Goal: Task Accomplishment & Management: Manage account settings

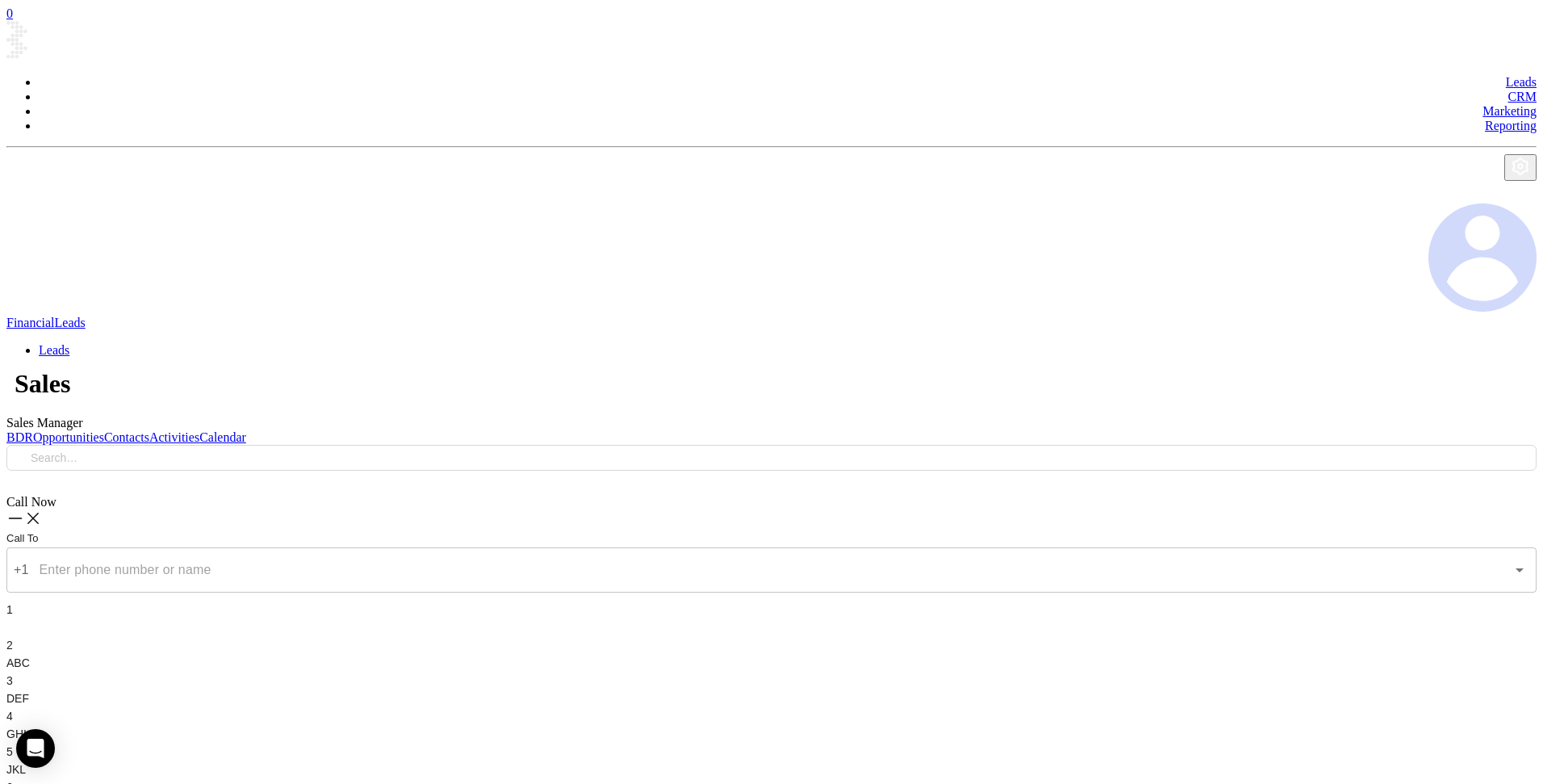
scroll to position [469, 0]
click at [104, 430] on link "Opportunities" at bounding box center [68, 436] width 71 height 13
click at [33, 430] on link "BDR" at bounding box center [20, 436] width 27 height 13
click at [79, 445] on div "Filter by" at bounding box center [42, 454] width 73 height 18
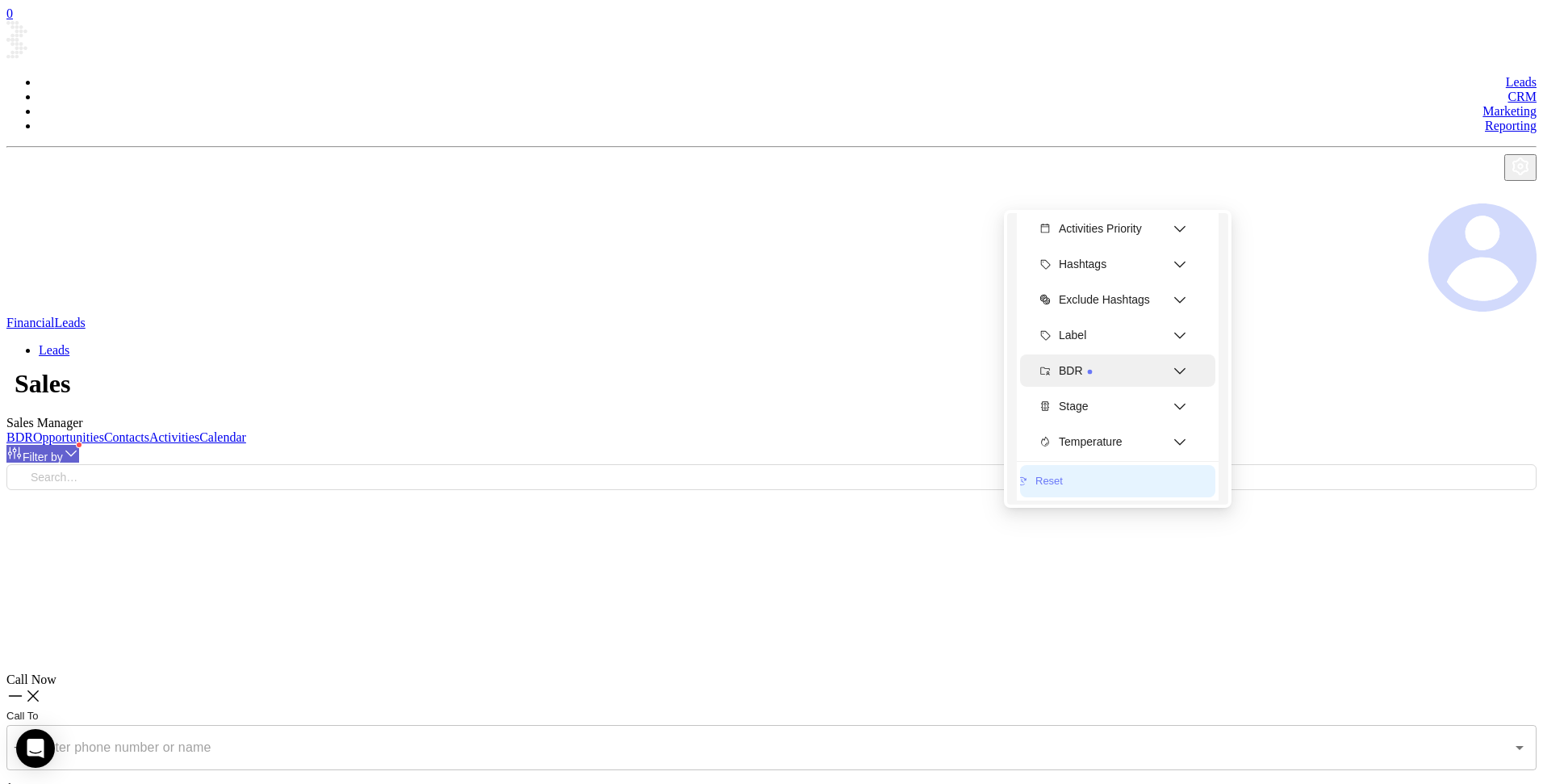
click at [1086, 354] on span "BDR" at bounding box center [1115, 370] width 113 height 32
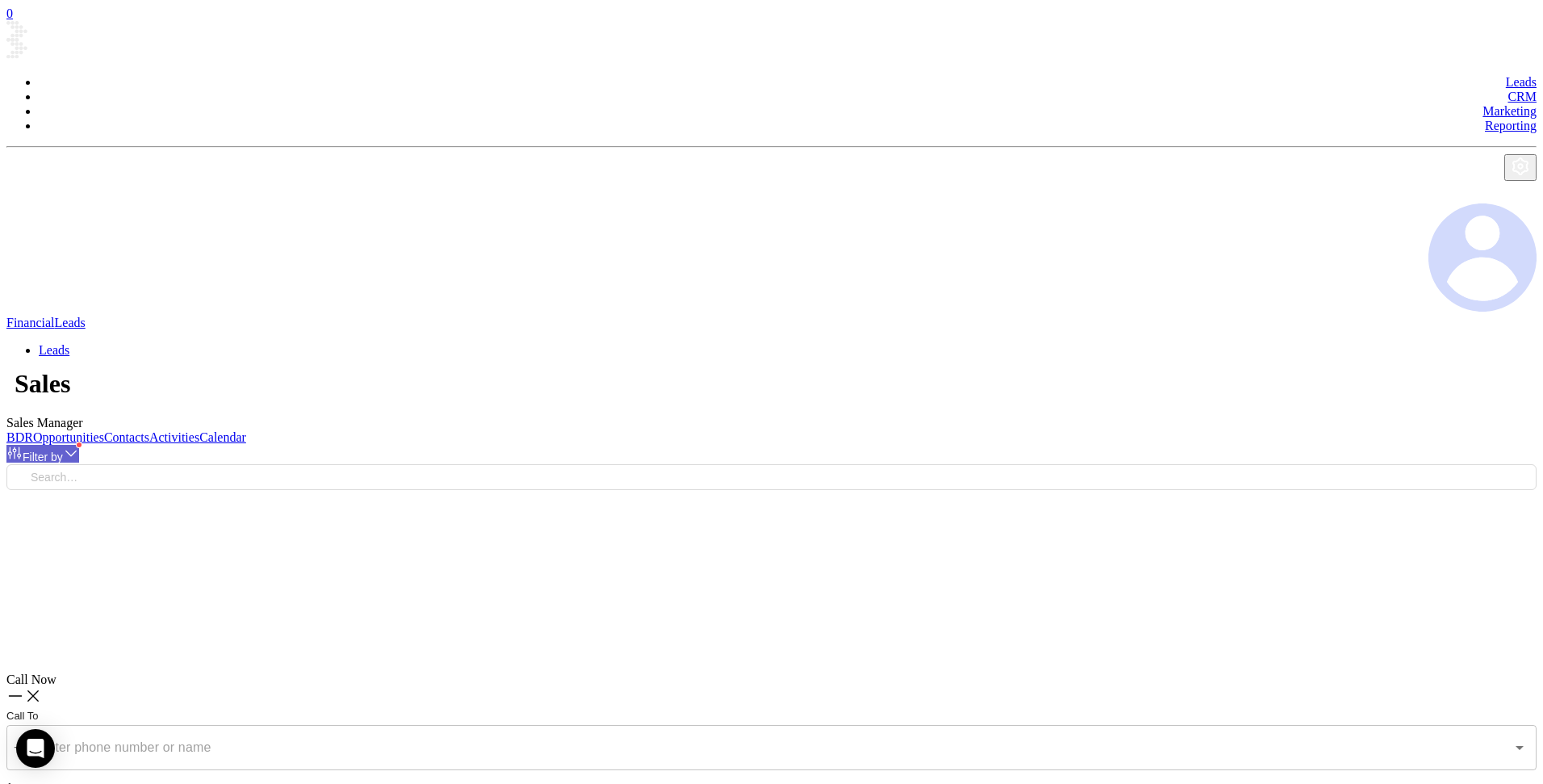
click at [989, 88] on header "Leads CRM Marketing Reporting Financial Leads Leads" at bounding box center [772, 191] width 1530 height 341
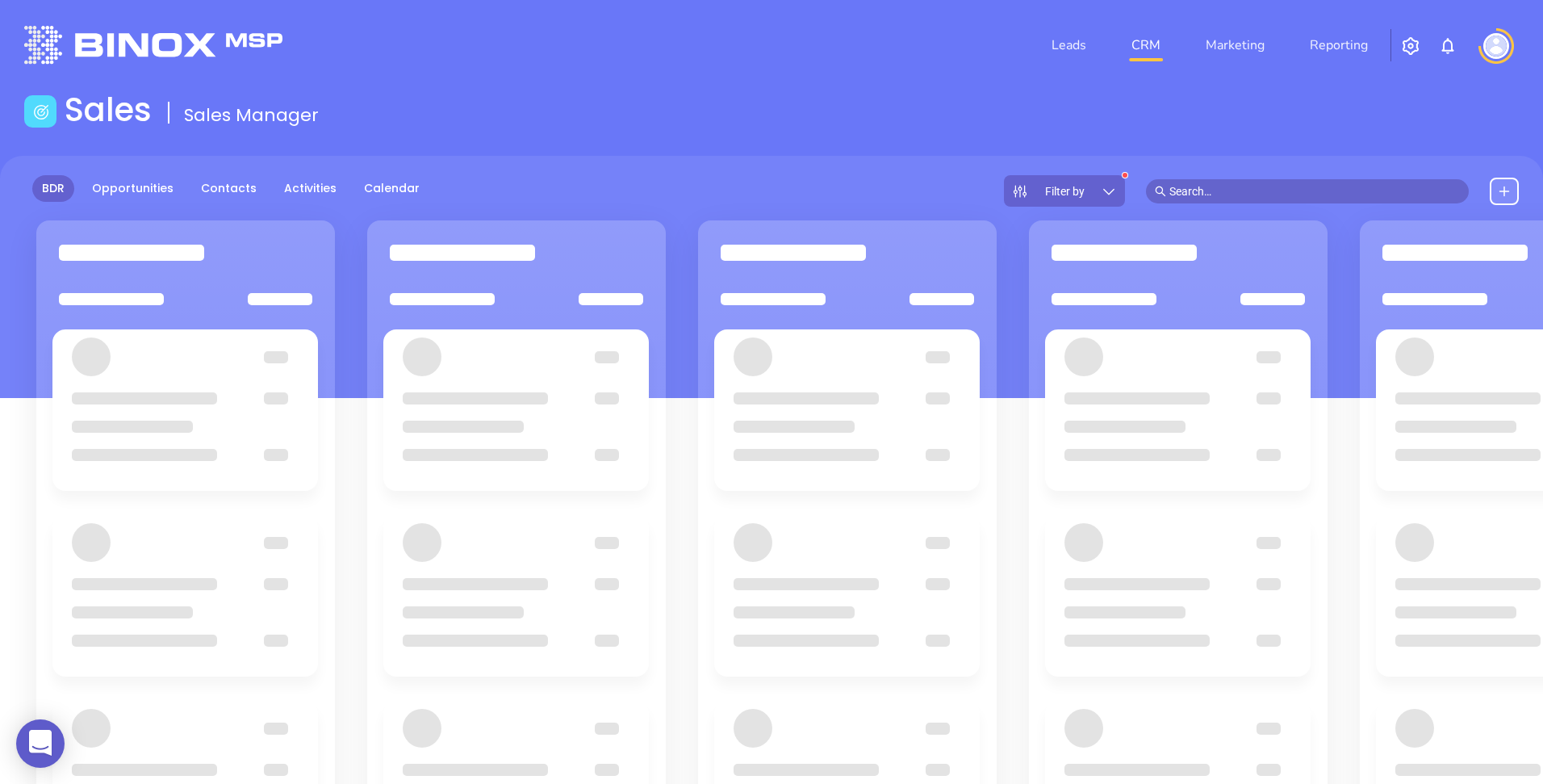
click at [1401, 41] on img "button" at bounding box center [1411, 46] width 20 height 20
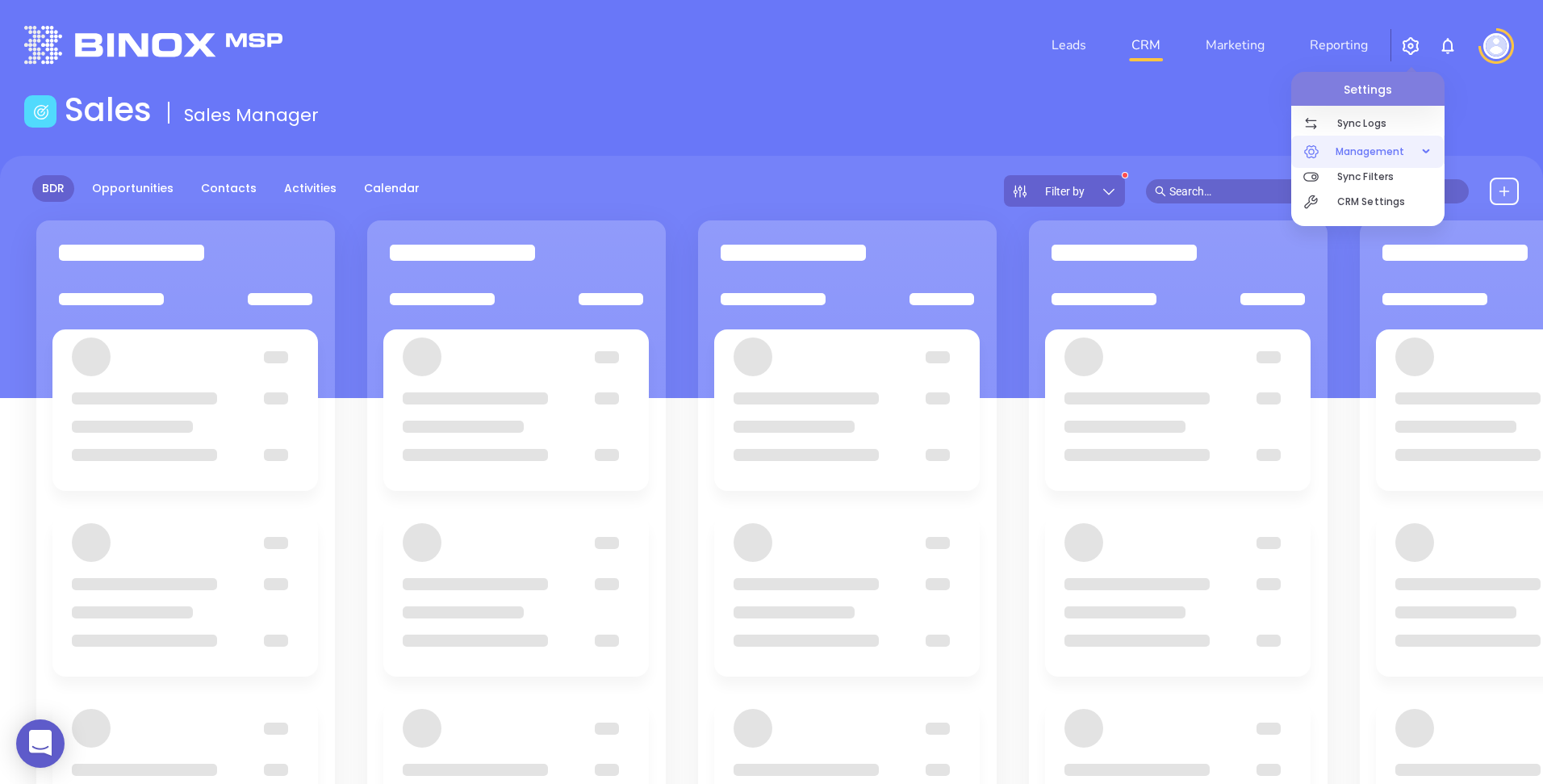
click at [1389, 147] on span "Management" at bounding box center [1370, 152] width 85 height 32
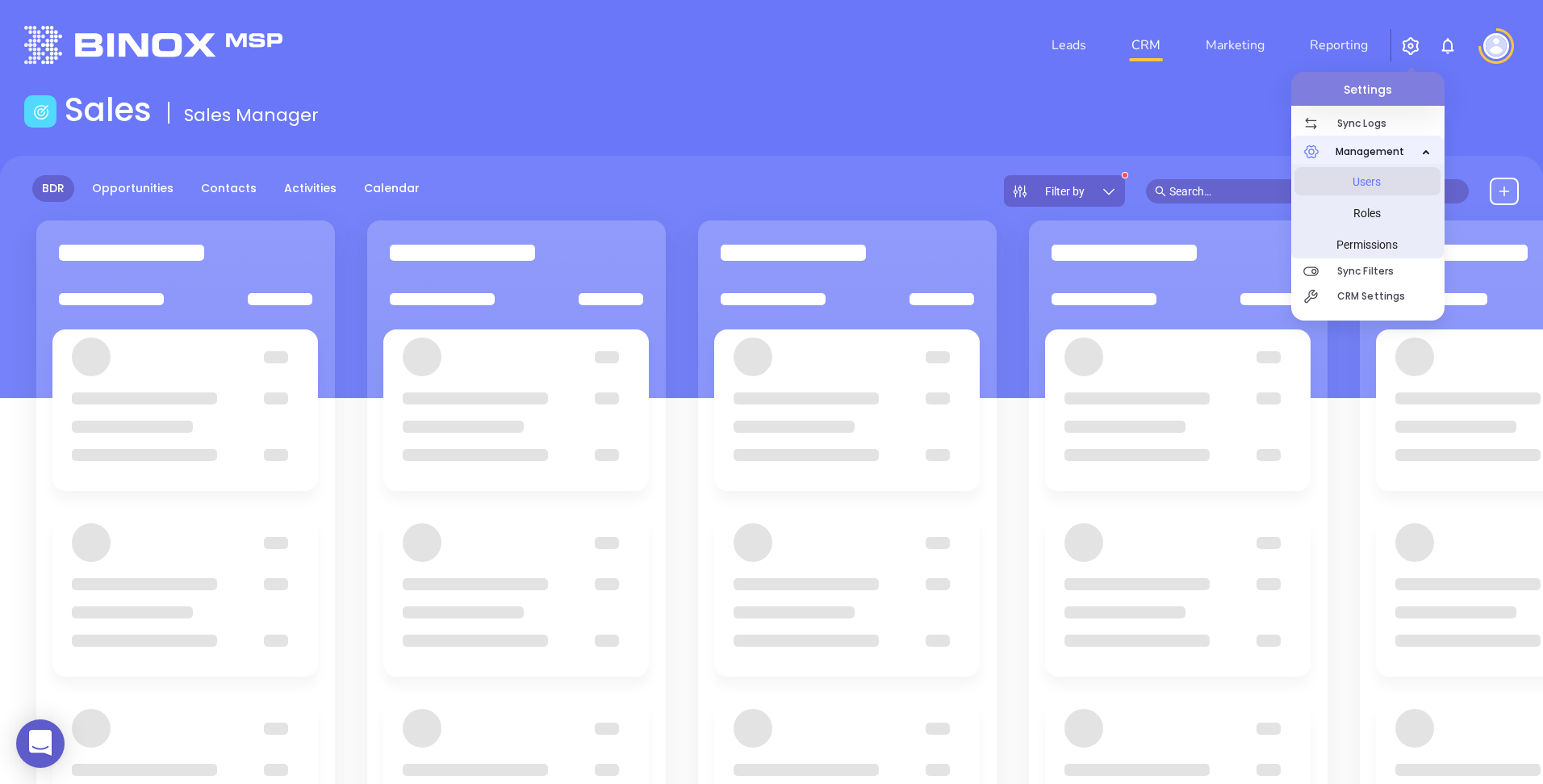
click at [1376, 187] on span "Users" at bounding box center [1367, 181] width 121 height 32
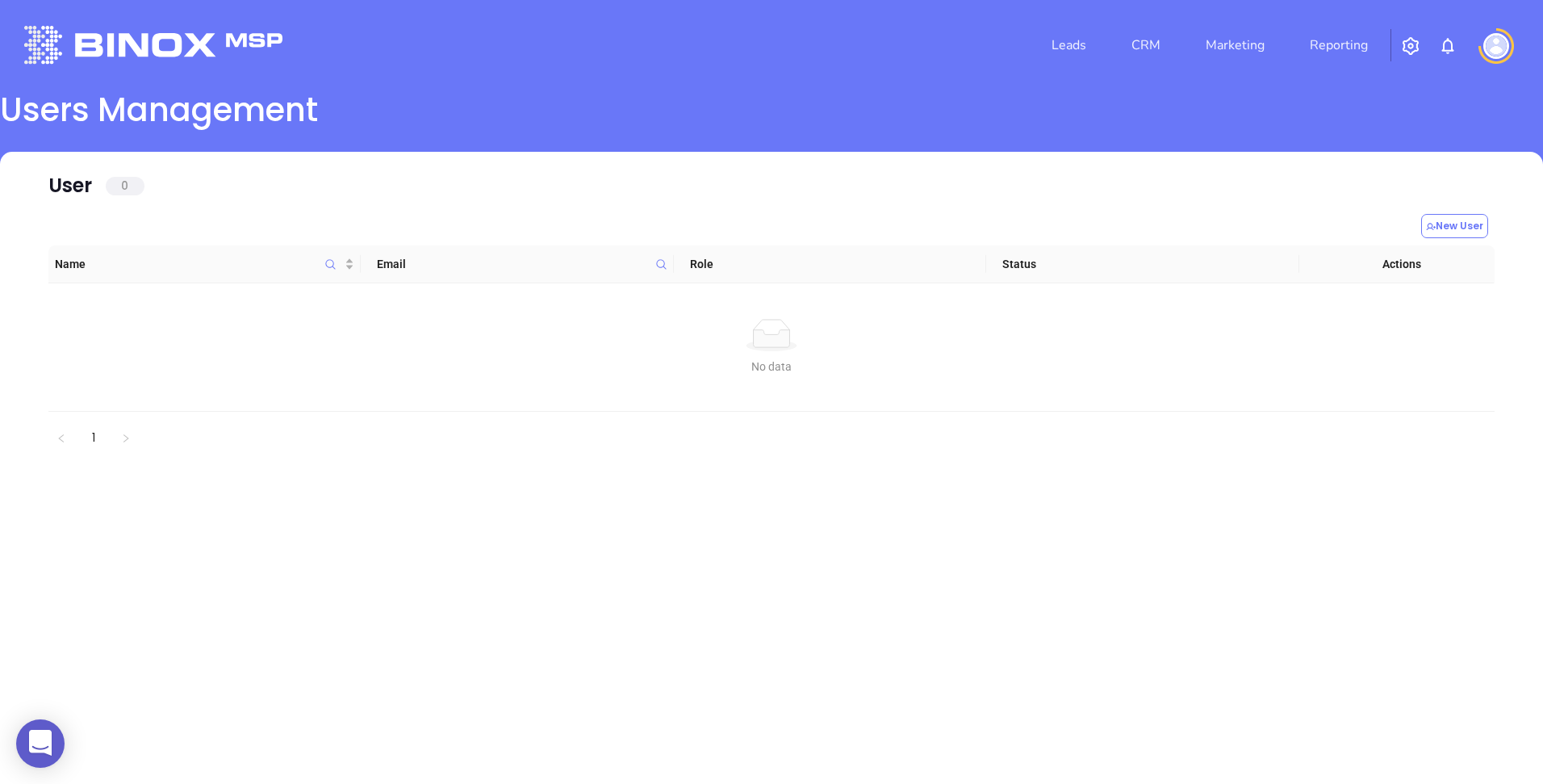
click at [1503, 50] on img at bounding box center [1496, 46] width 26 height 26
click at [1445, 155] on p "Logout" at bounding box center [1467, 151] width 109 height 17
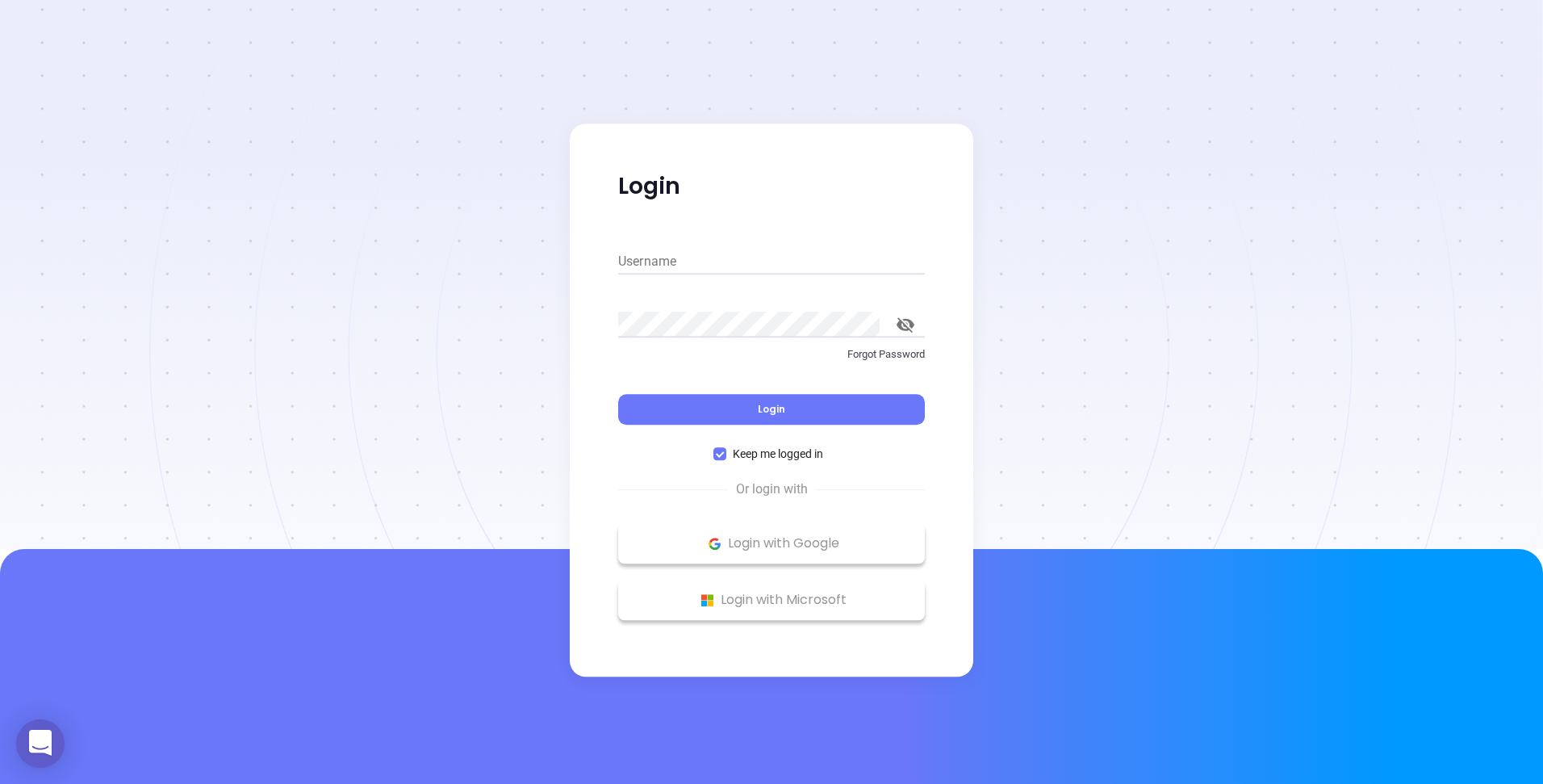
type input "[PERSON_NAME][EMAIL_ADDRESS][DOMAIN_NAME]"
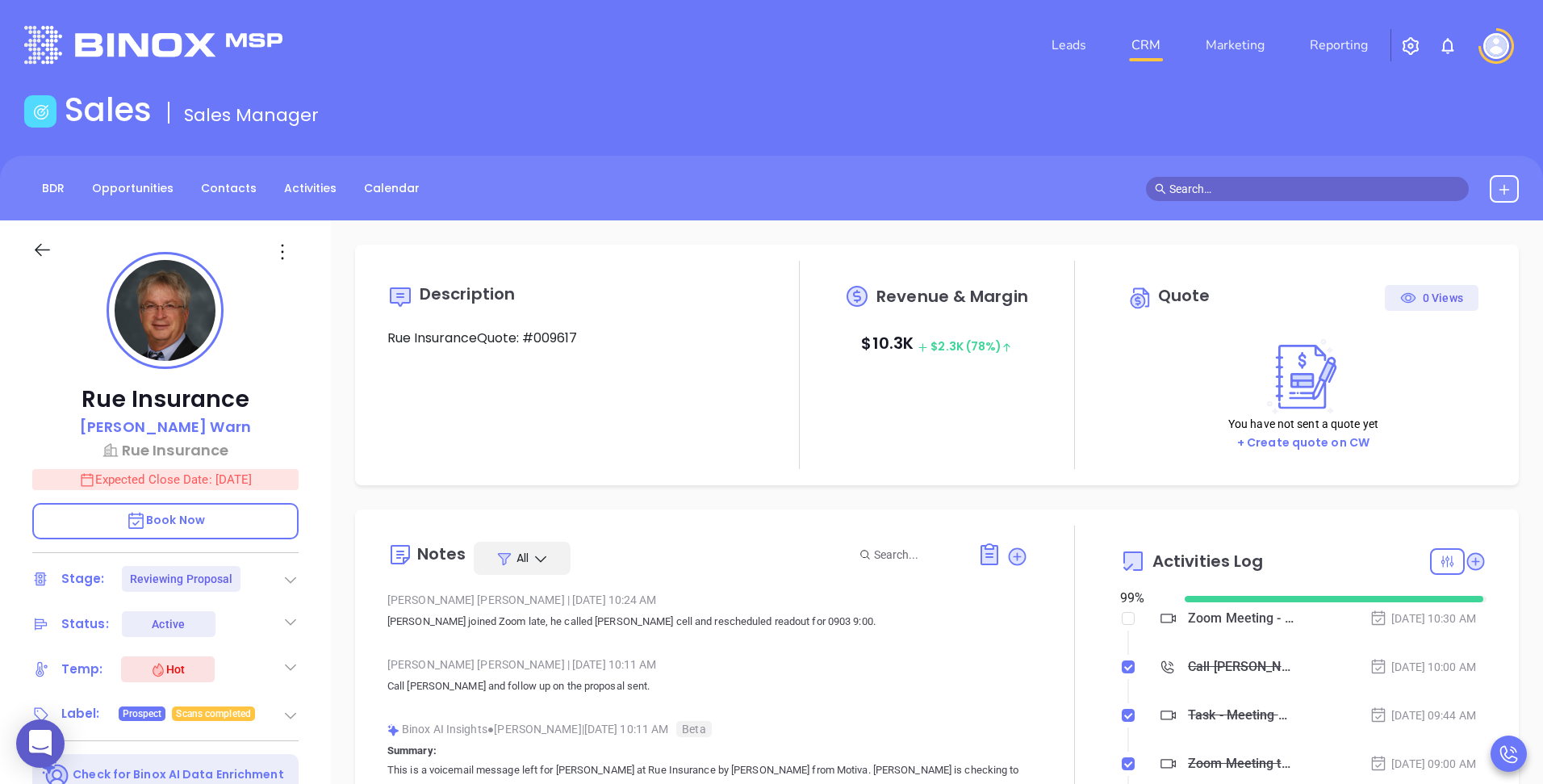
scroll to position [422, 0]
click at [53, 190] on link "BDR" at bounding box center [53, 189] width 42 height 27
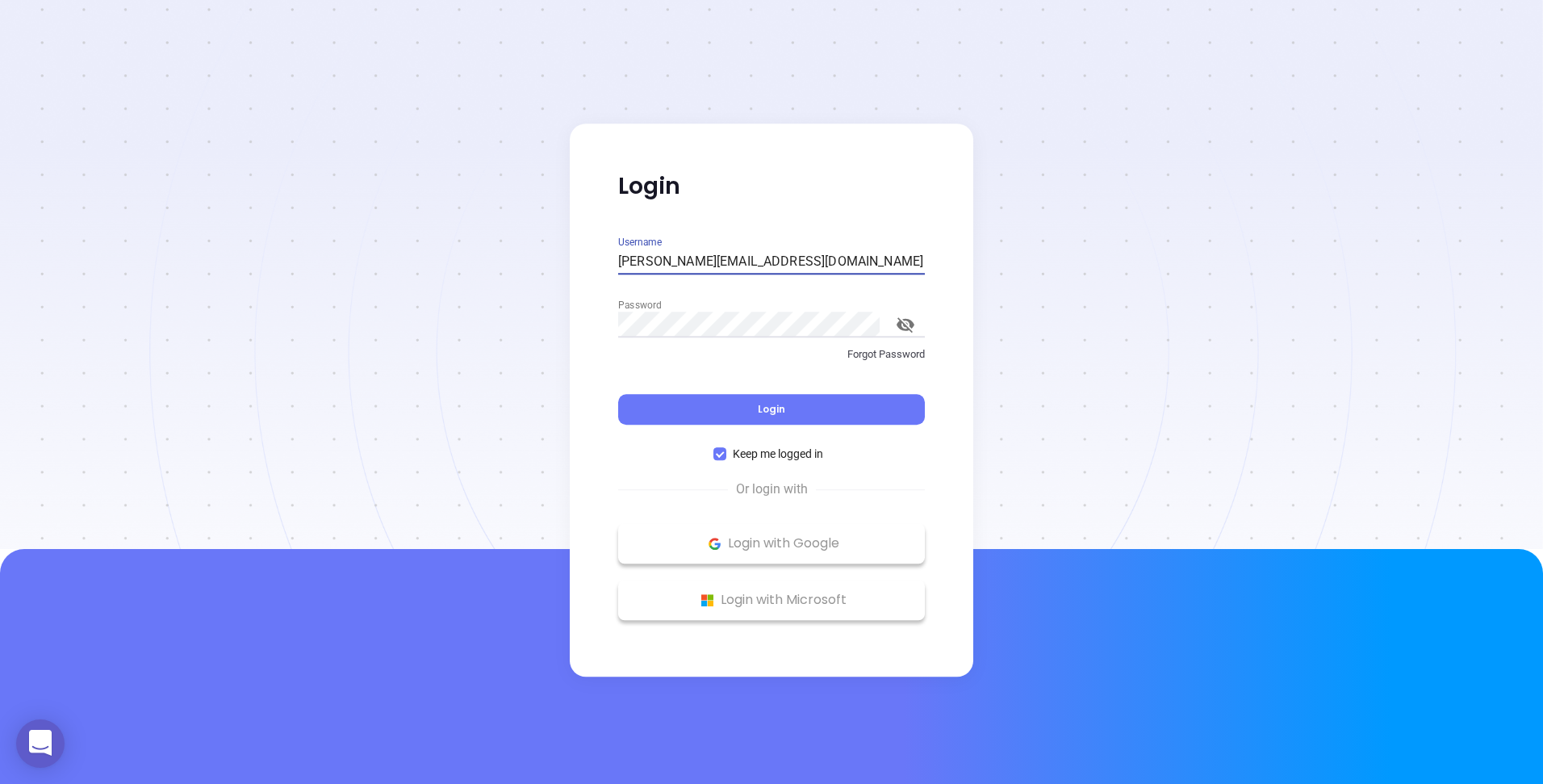
click at [651, 251] on input "[PERSON_NAME][EMAIL_ADDRESS][DOMAIN_NAME]" at bounding box center [771, 261] width 306 height 26
click at [697, 410] on button "Login" at bounding box center [771, 410] width 306 height 31
click at [873, 401] on button "Login" at bounding box center [771, 410] width 306 height 31
click at [744, 247] on div "Username [PERSON_NAME][EMAIL_ADDRESS][PERSON_NAME][DOMAIN_NAME]" at bounding box center [771, 256] width 306 height 41
click at [709, 270] on input "[PERSON_NAME][EMAIL_ADDRESS][PERSON_NAME][DOMAIN_NAME]" at bounding box center [771, 261] width 306 height 26
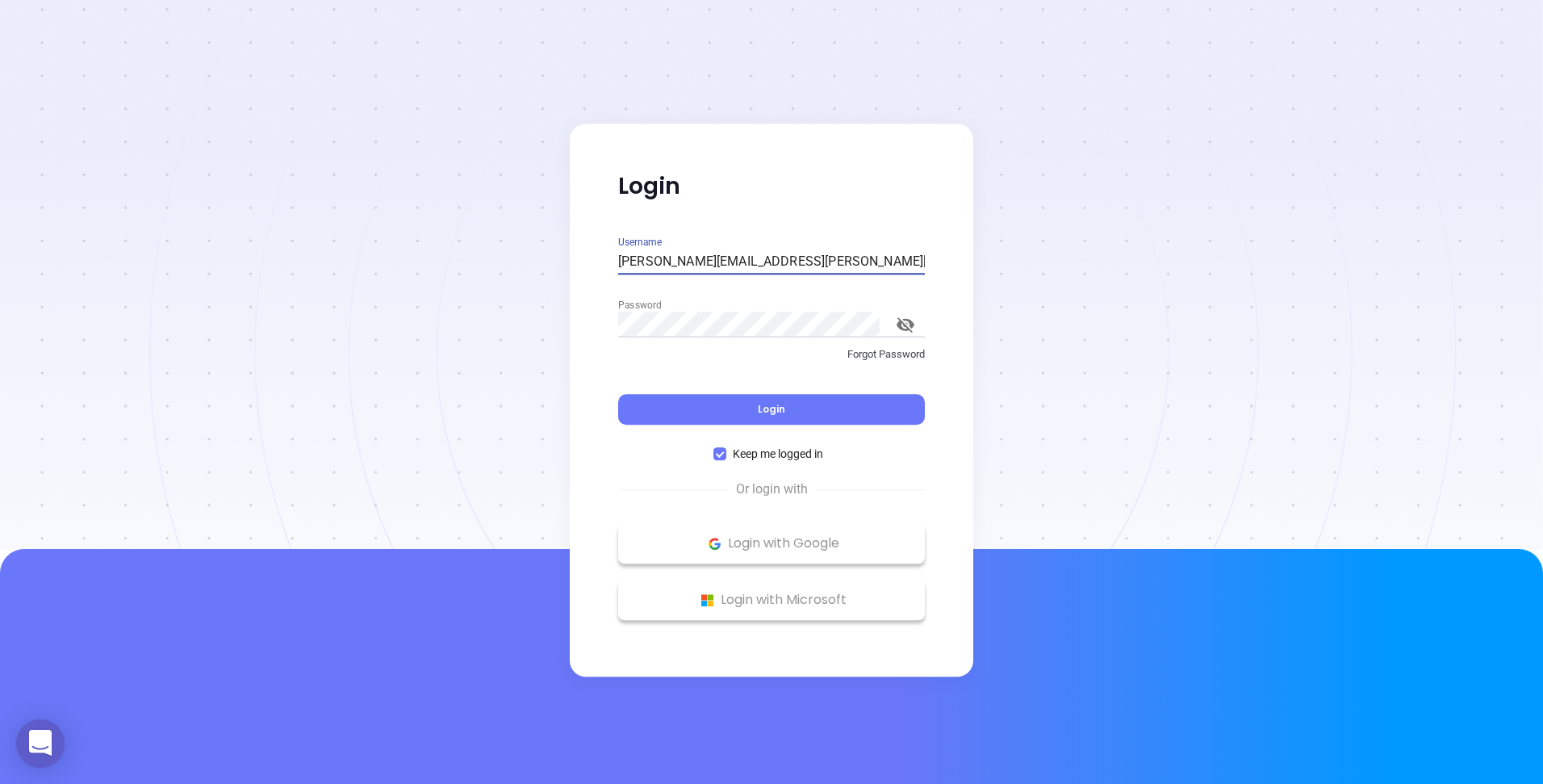
type input "[PERSON_NAME][EMAIL_ADDRESS][DOMAIN_NAME]"
click at [699, 396] on button "Login" at bounding box center [771, 410] width 306 height 31
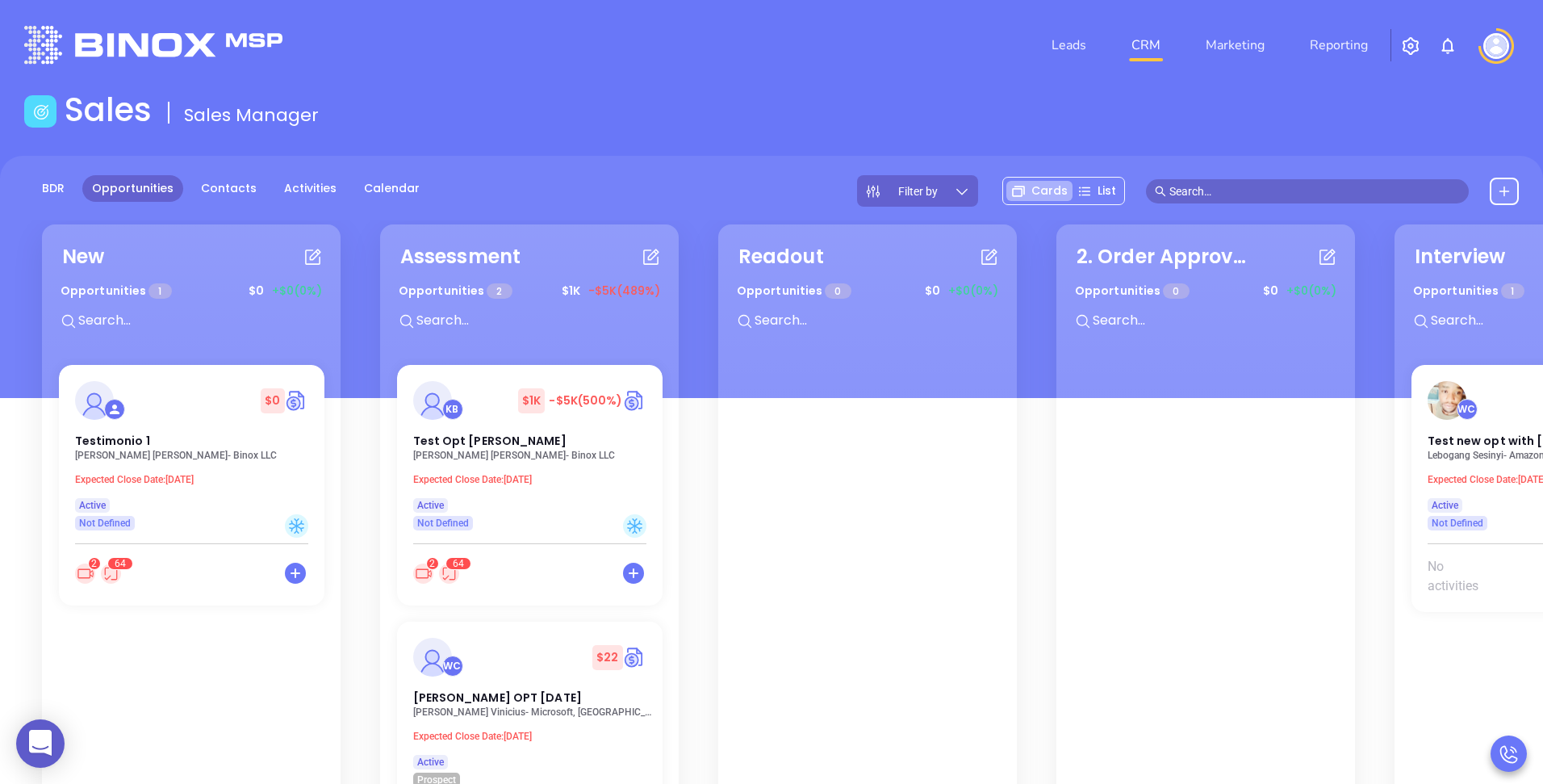
click at [1411, 44] on img "button" at bounding box center [1411, 46] width 20 height 20
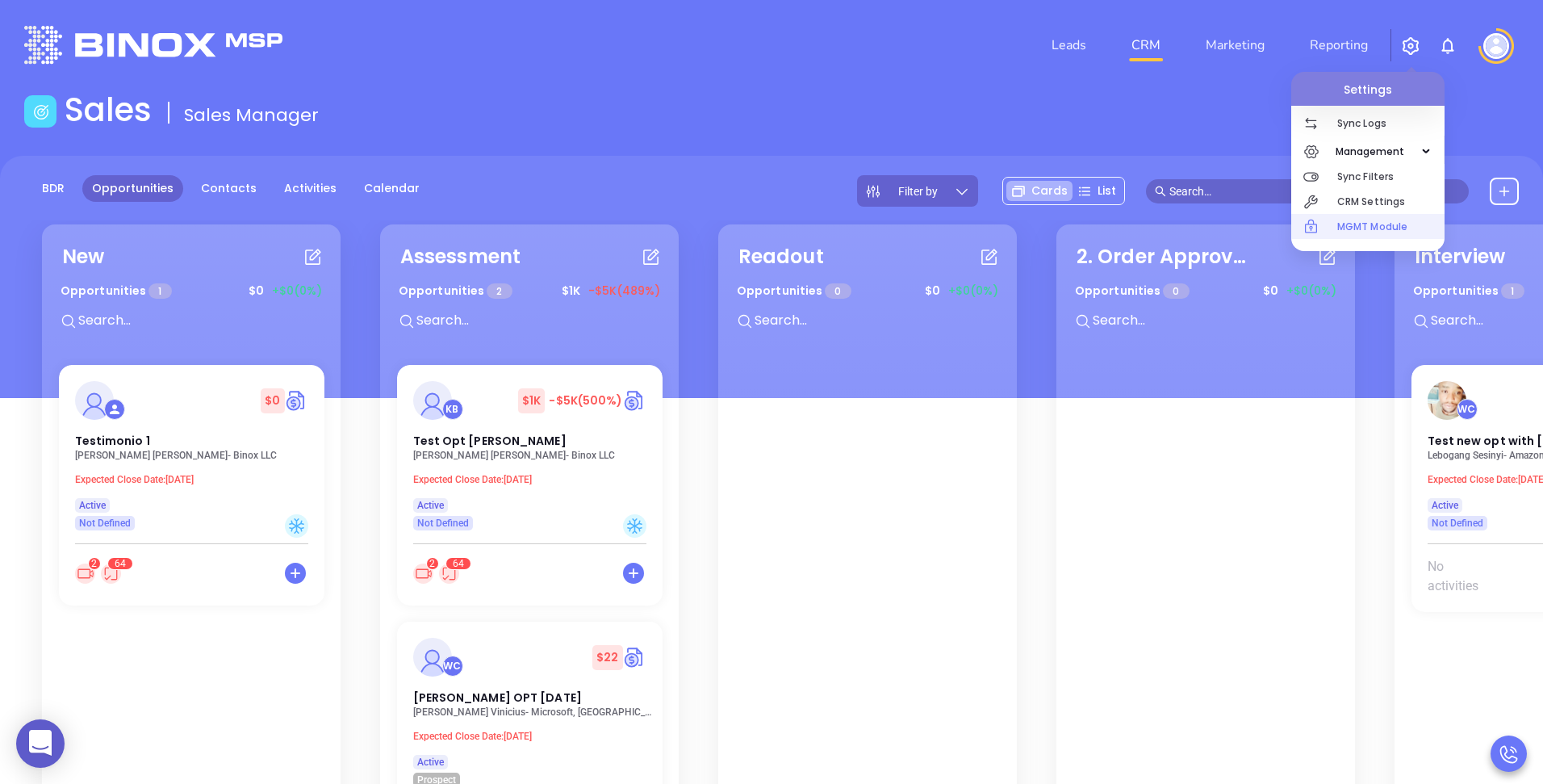
click at [1330, 216] on div "MGMT Module" at bounding box center [1368, 226] width 154 height 25
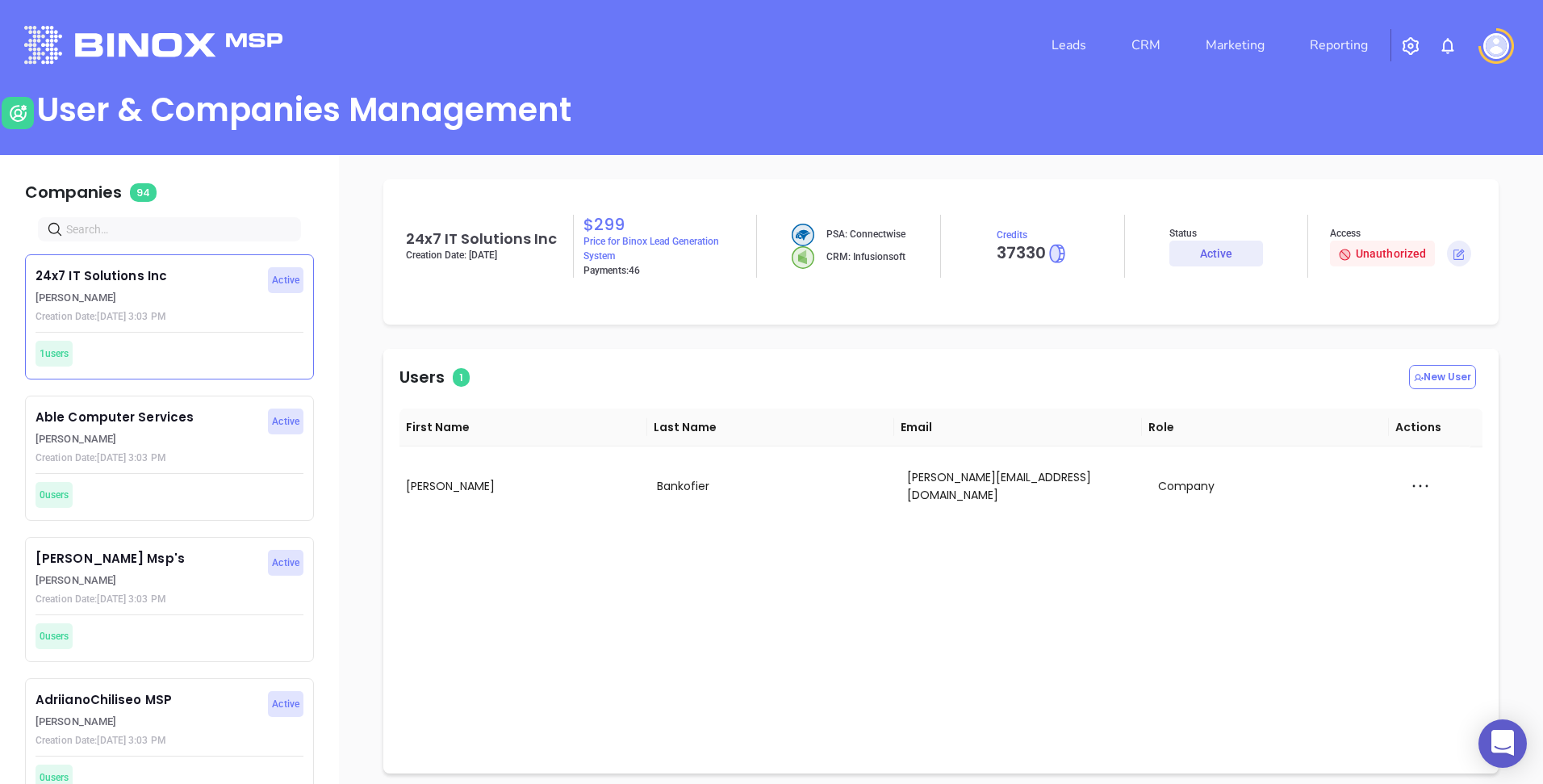
click at [223, 222] on input "text" at bounding box center [172, 229] width 213 height 18
type input "motiva"
click at [109, 422] on p "Motiva Networks" at bounding box center [147, 418] width 224 height 19
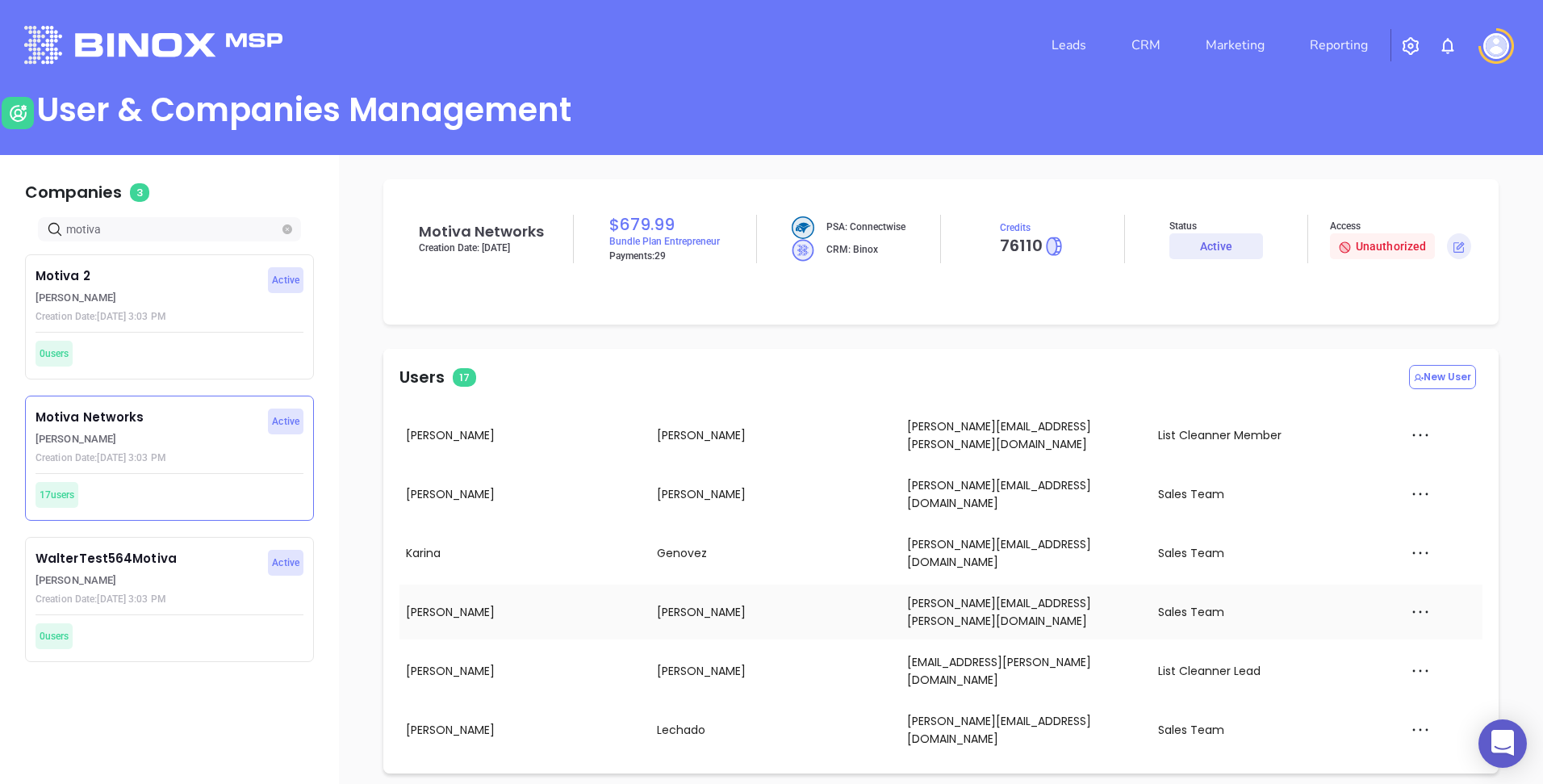
scroll to position [70, 0]
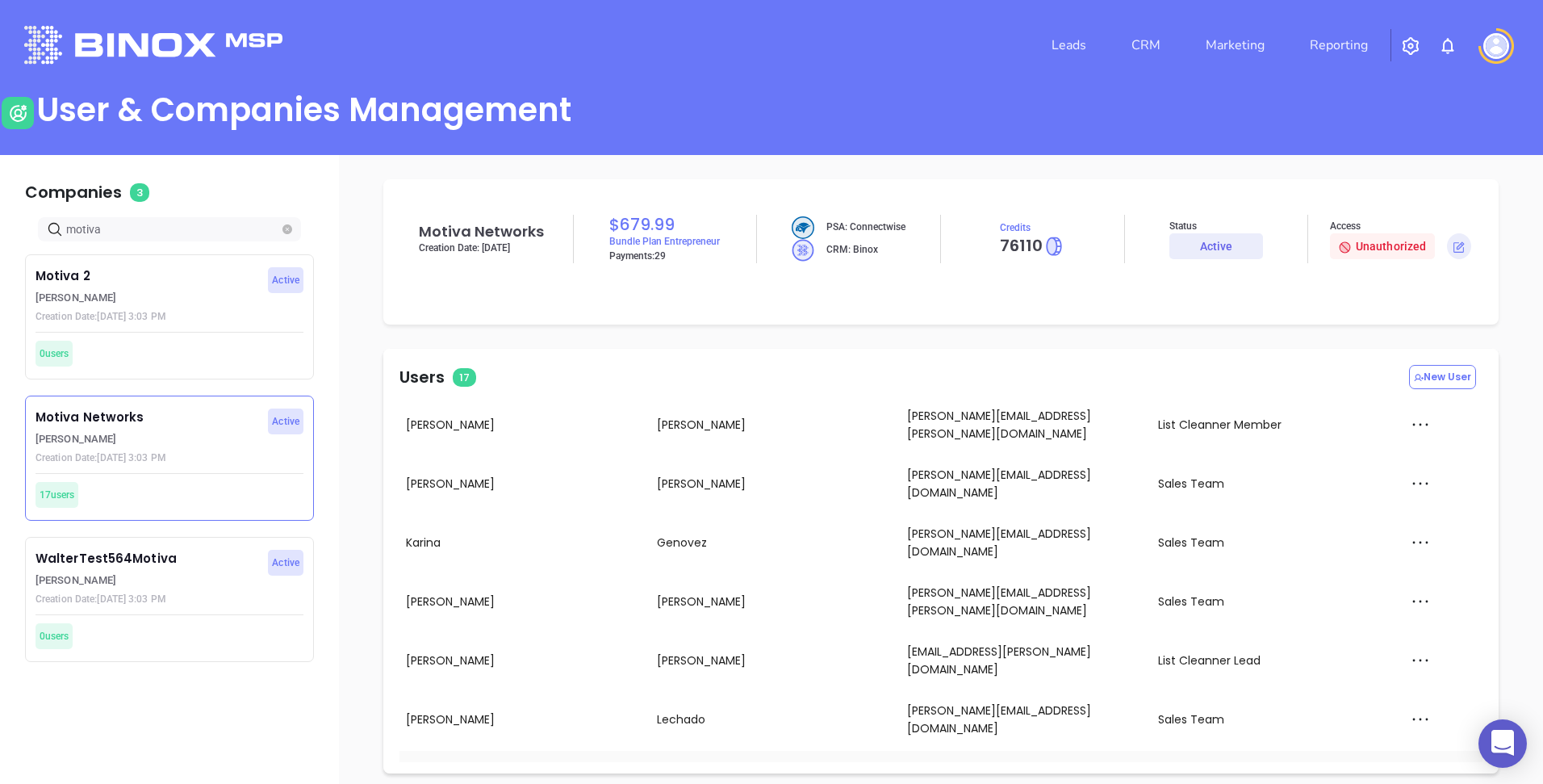
click at [1411, 766] on icon at bounding box center [1420, 778] width 24 height 24
click at [1431, 708] on div "Impersonate" at bounding box center [1455, 710] width 108 height 18
click at [1421, 751] on td at bounding box center [1442, 778] width 81 height 55
click at [1408, 766] on icon at bounding box center [1420, 778] width 24 height 24
click at [1431, 717] on div "Impersonate" at bounding box center [1455, 710] width 108 height 18
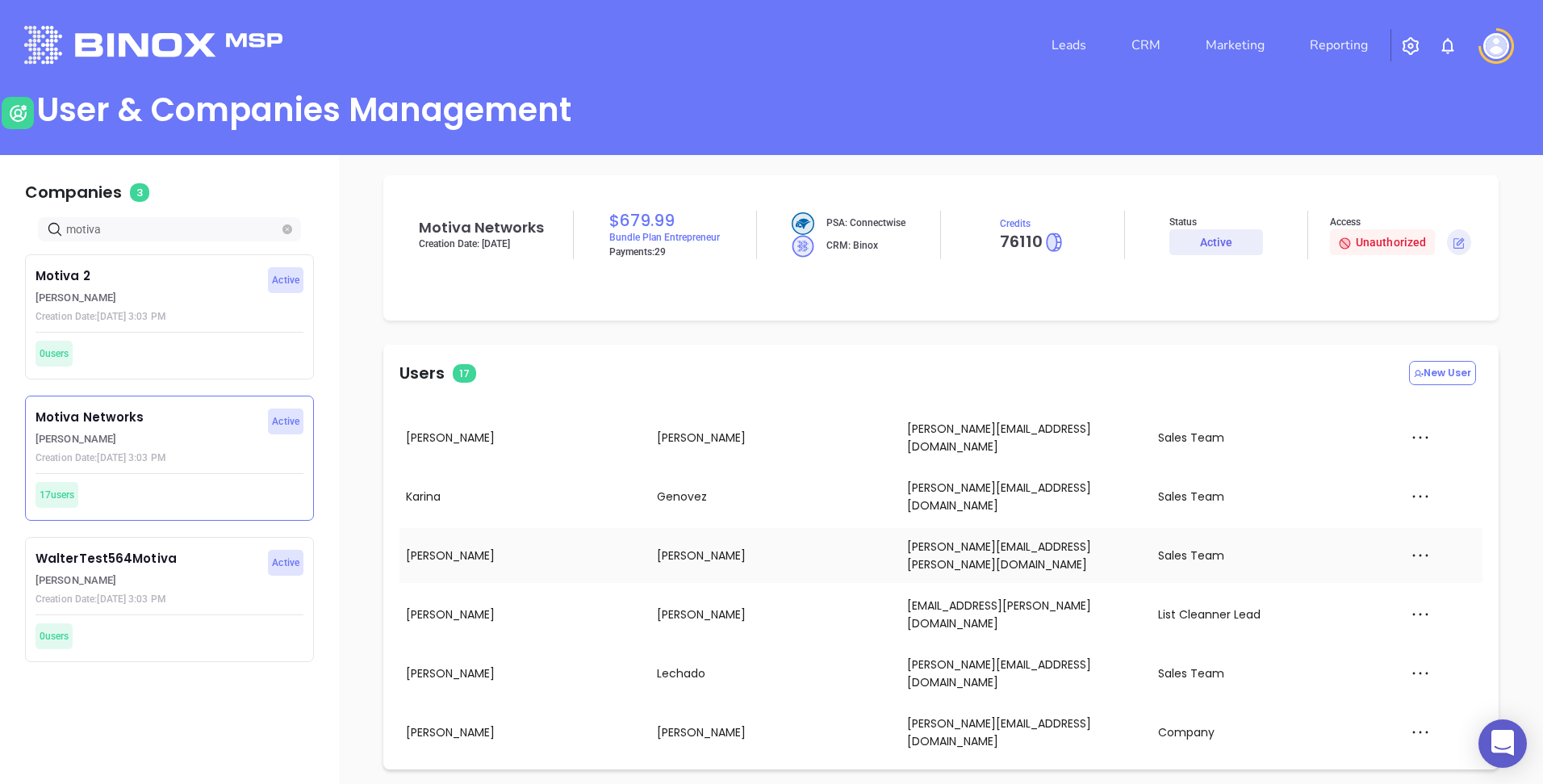
scroll to position [116, 0]
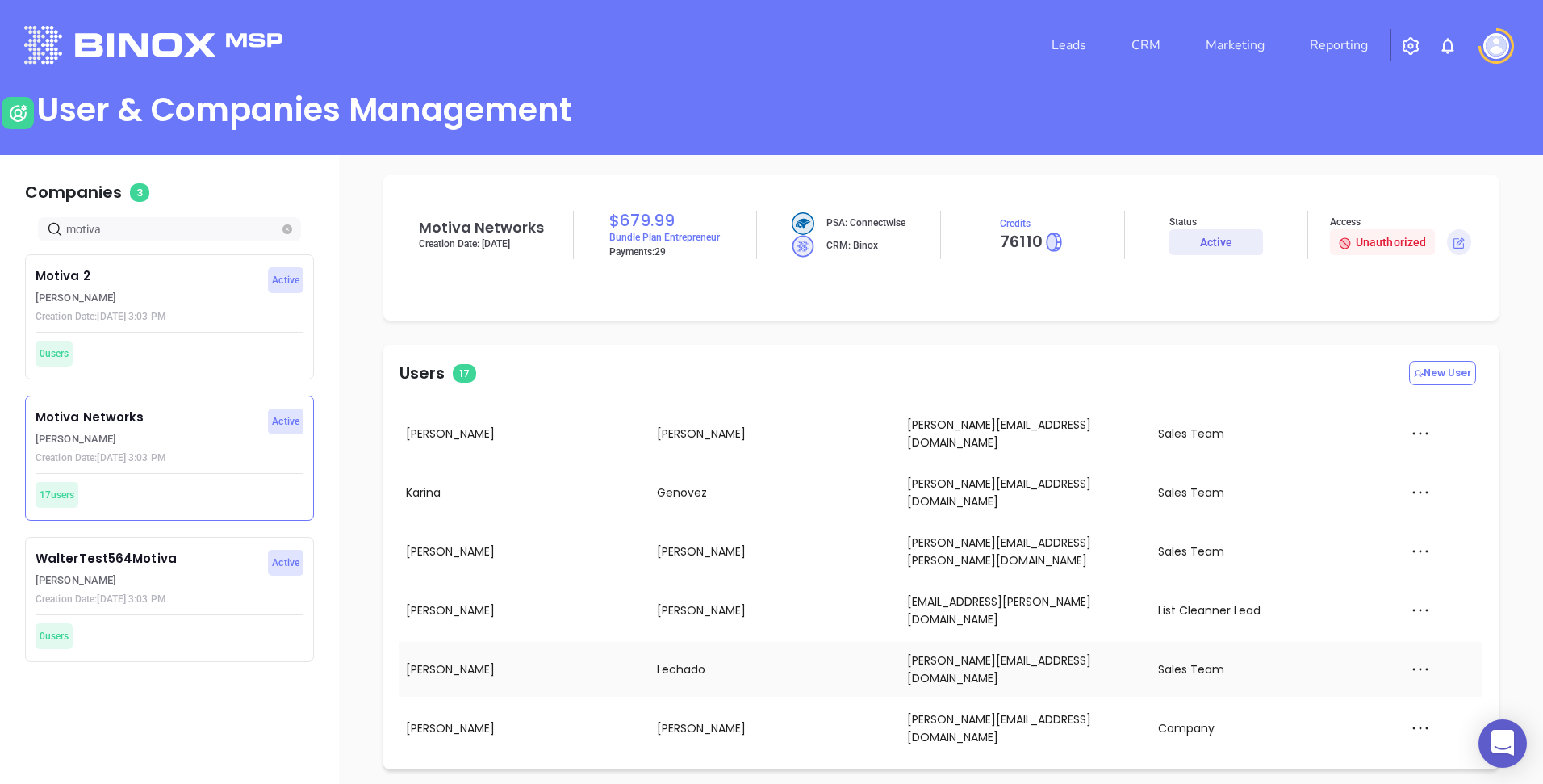
click at [1408, 656] on icon at bounding box center [1420, 668] width 24 height 24
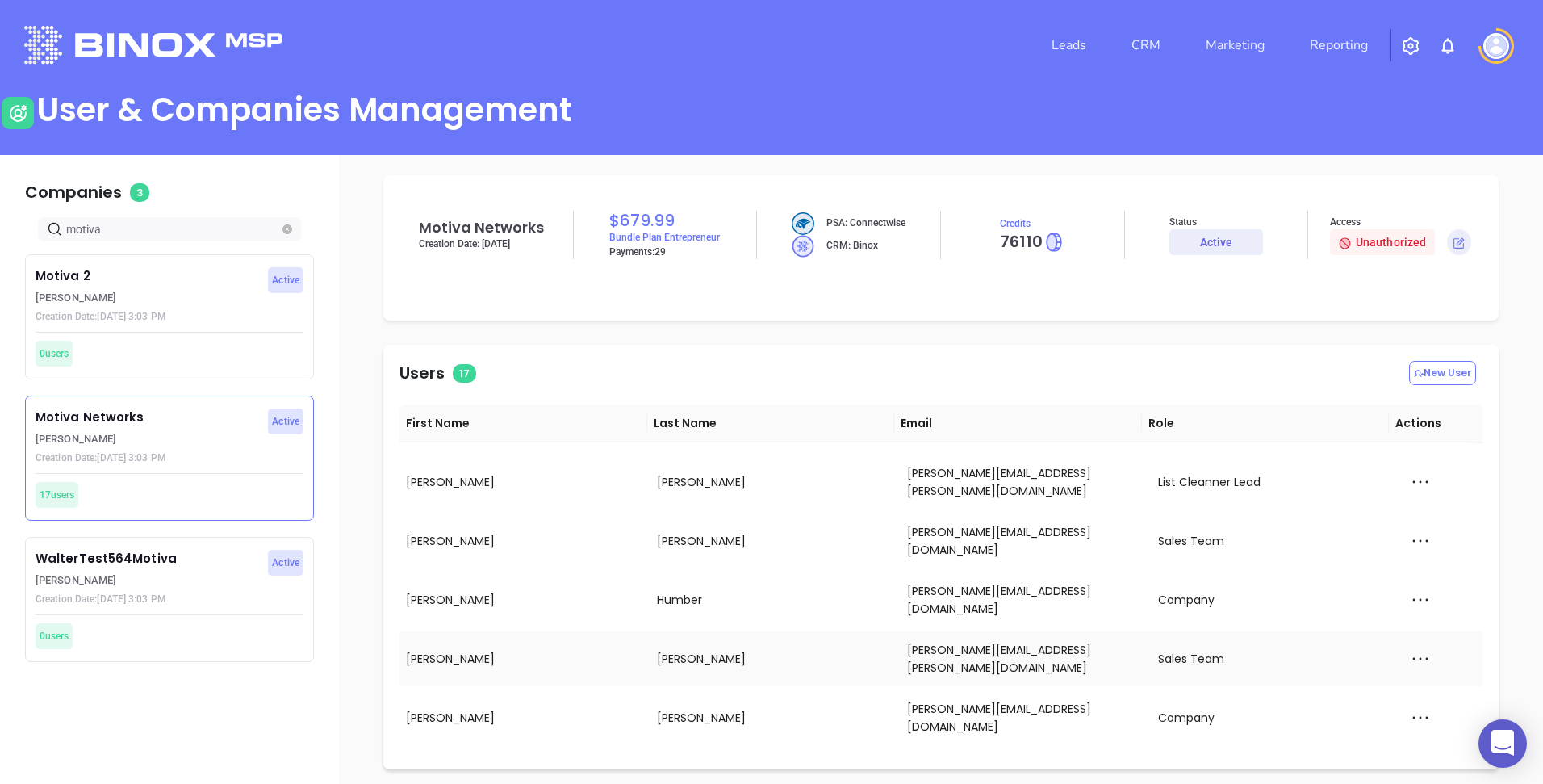
scroll to position [0, 0]
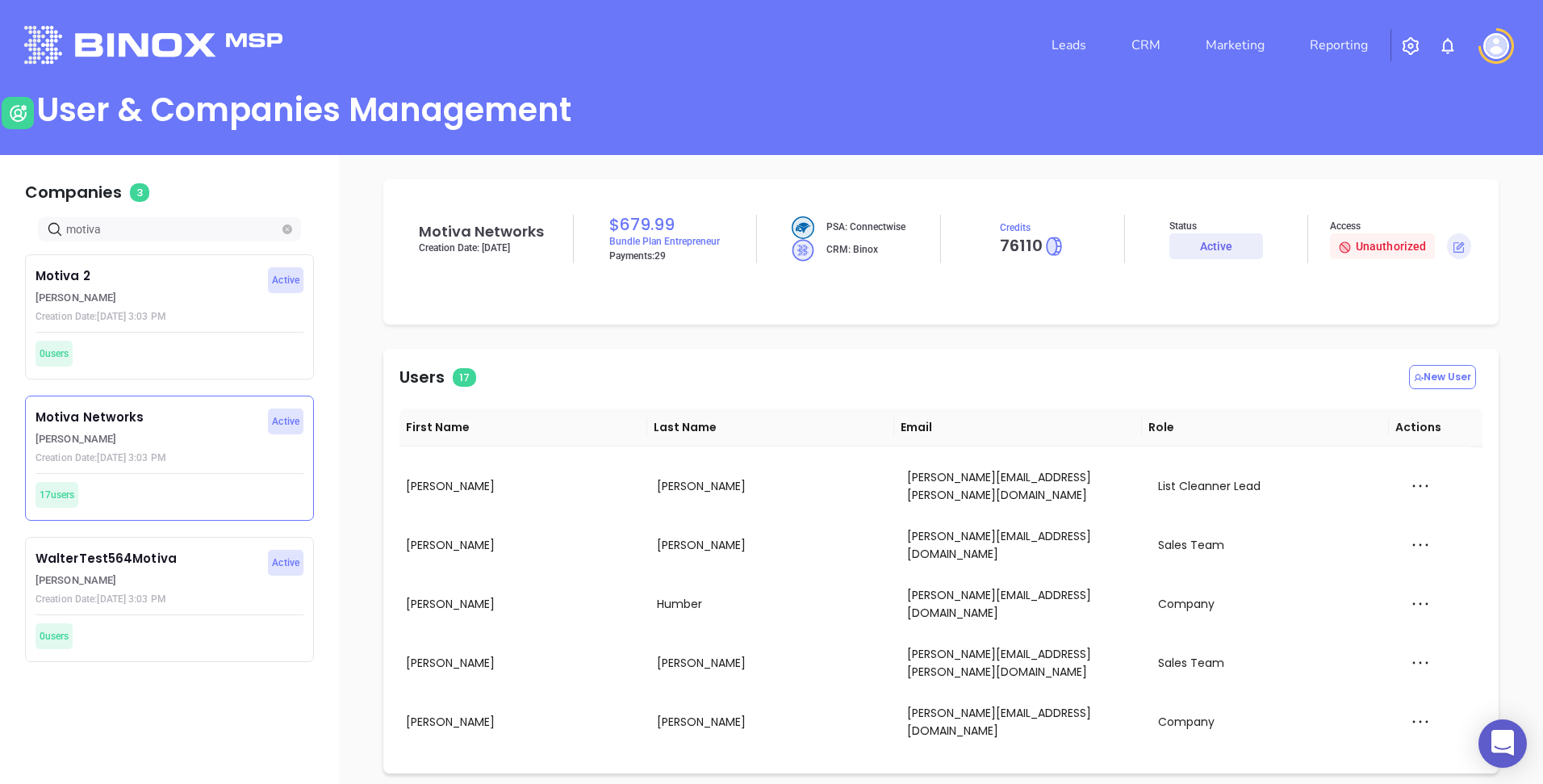
click at [1022, 351] on div "Users 17 New User First Name Last Name Email Role Actions [PERSON_NAME] [PERSON…" at bounding box center [941, 560] width 1115 height 425
click at [1152, 41] on link "CRM" at bounding box center [1146, 45] width 42 height 32
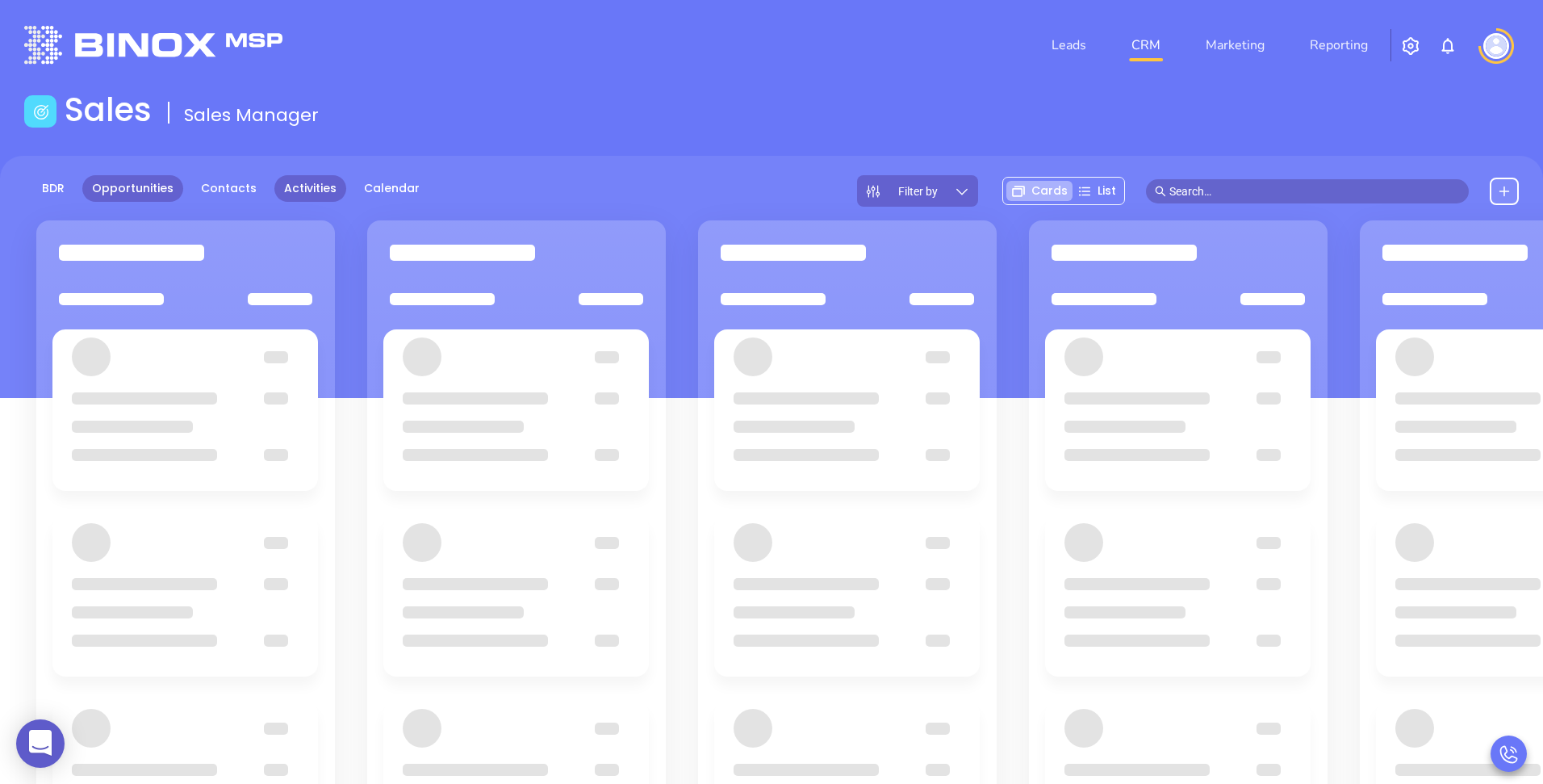
click at [295, 181] on link "Activities" at bounding box center [311, 189] width 72 height 27
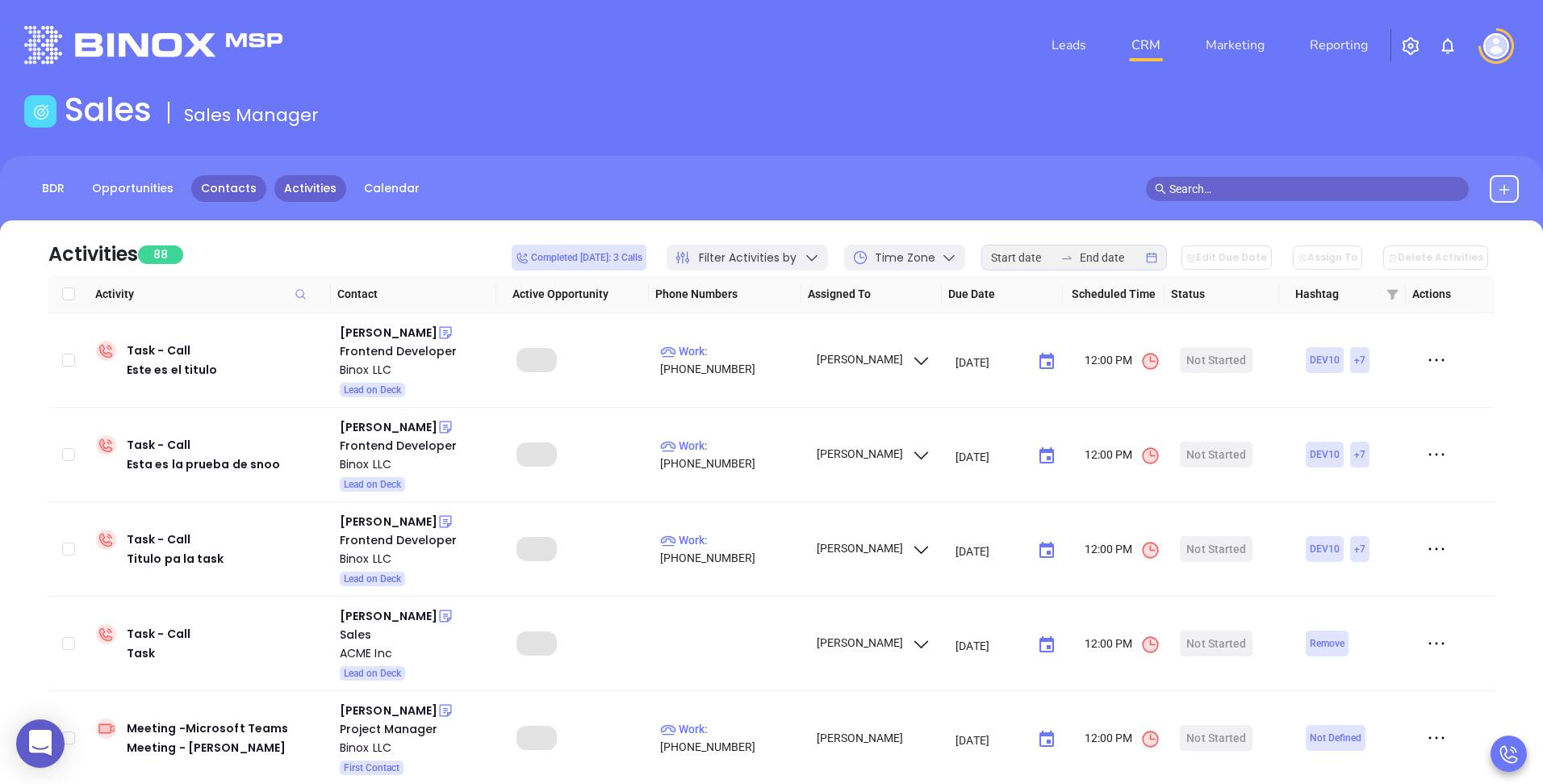
click at [241, 193] on link "Contacts" at bounding box center [229, 189] width 75 height 27
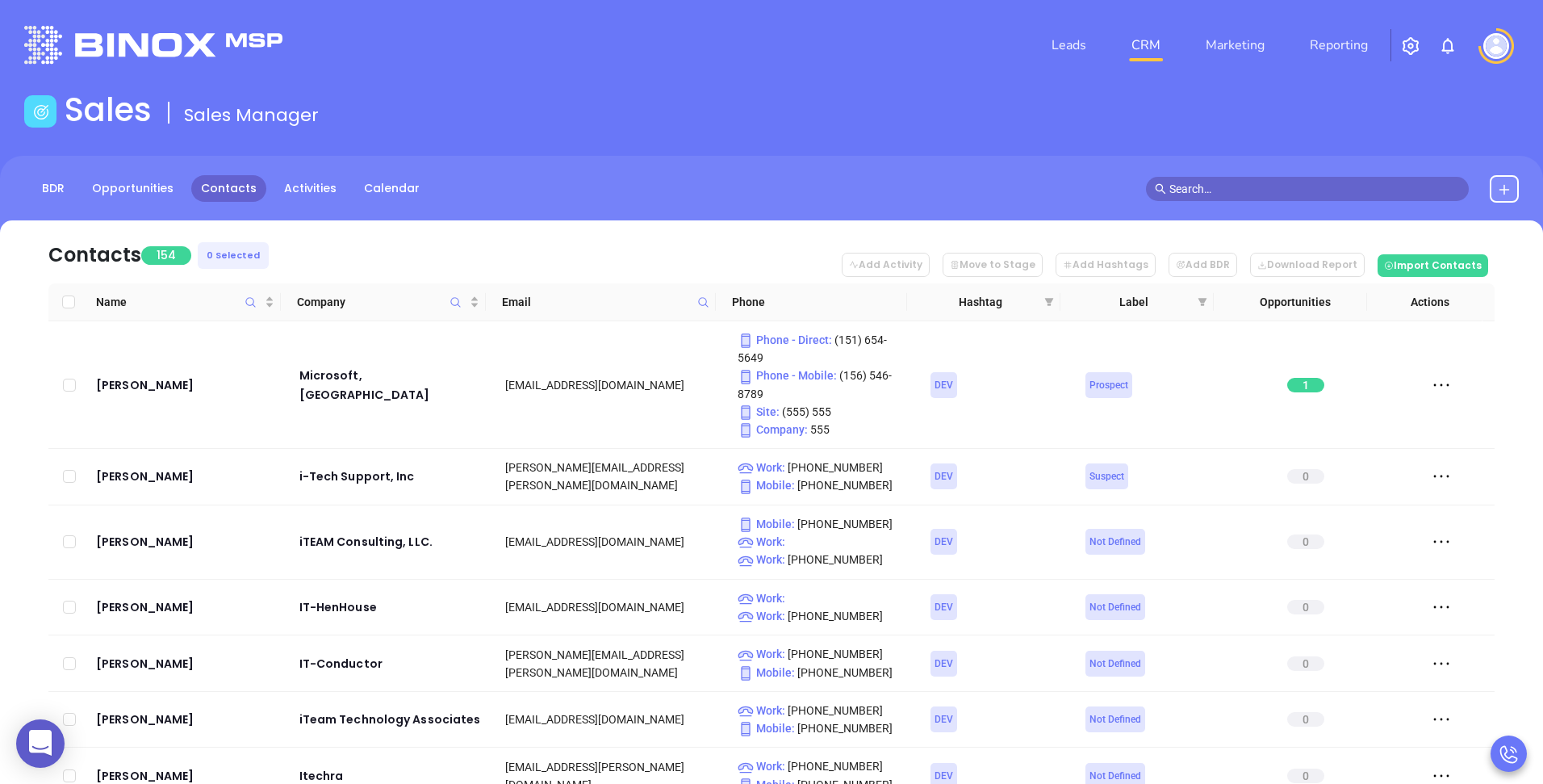
click at [453, 193] on div "BDR Opportunities Contacts Activities Calendar" at bounding box center [772, 189] width 1543 height 28
click at [516, 205] on div "BDR Opportunities Contacts Activities Calendar" at bounding box center [772, 196] width 1543 height 81
click at [848, 94] on div "Sales Sales Manager" at bounding box center [772, 113] width 1514 height 45
click at [137, 190] on link "Opportunities" at bounding box center [133, 189] width 101 height 27
